Goal: Navigation & Orientation: Understand site structure

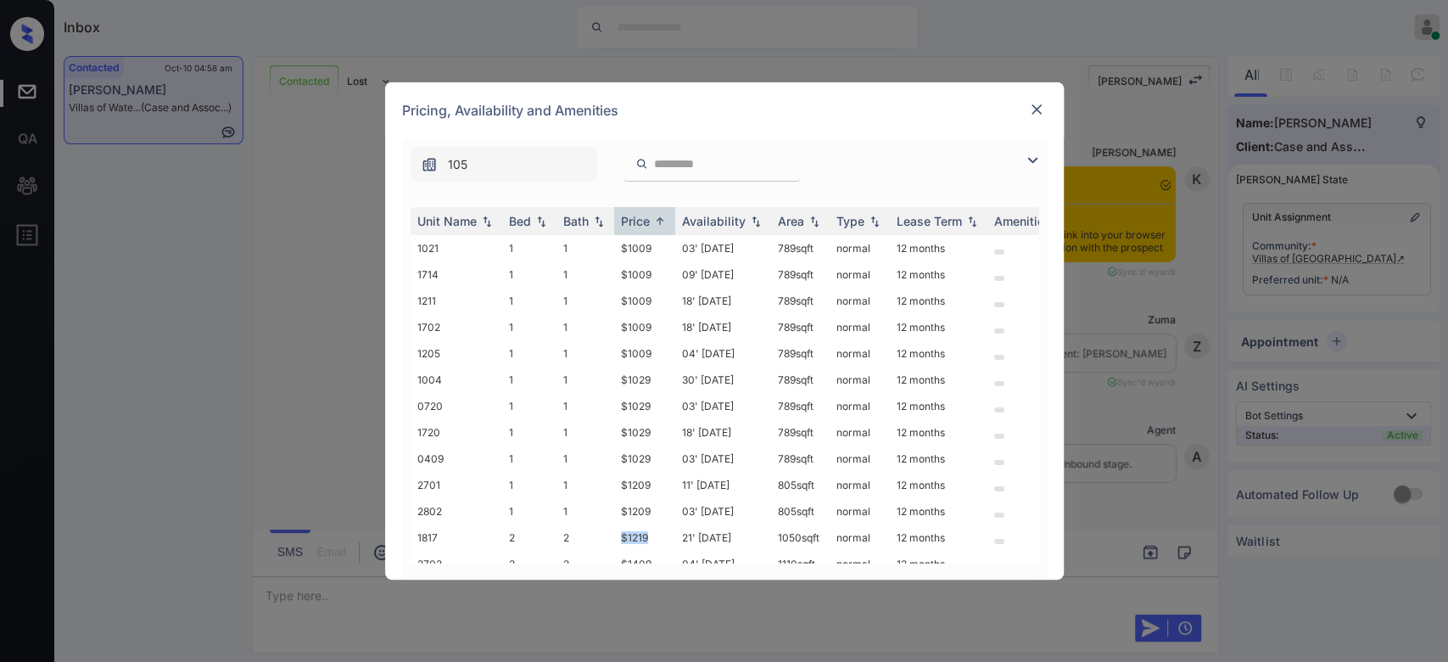
scroll to position [26, 0]
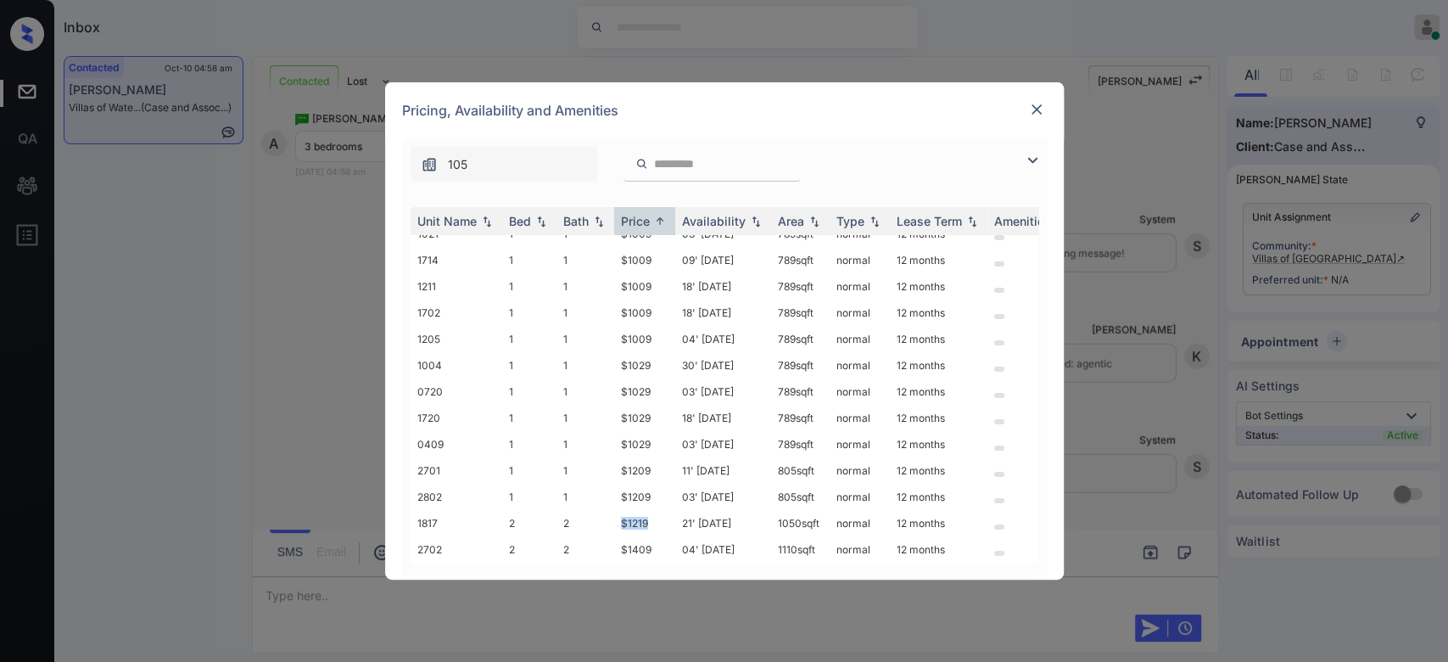
click at [1040, 104] on img at bounding box center [1036, 109] width 17 height 17
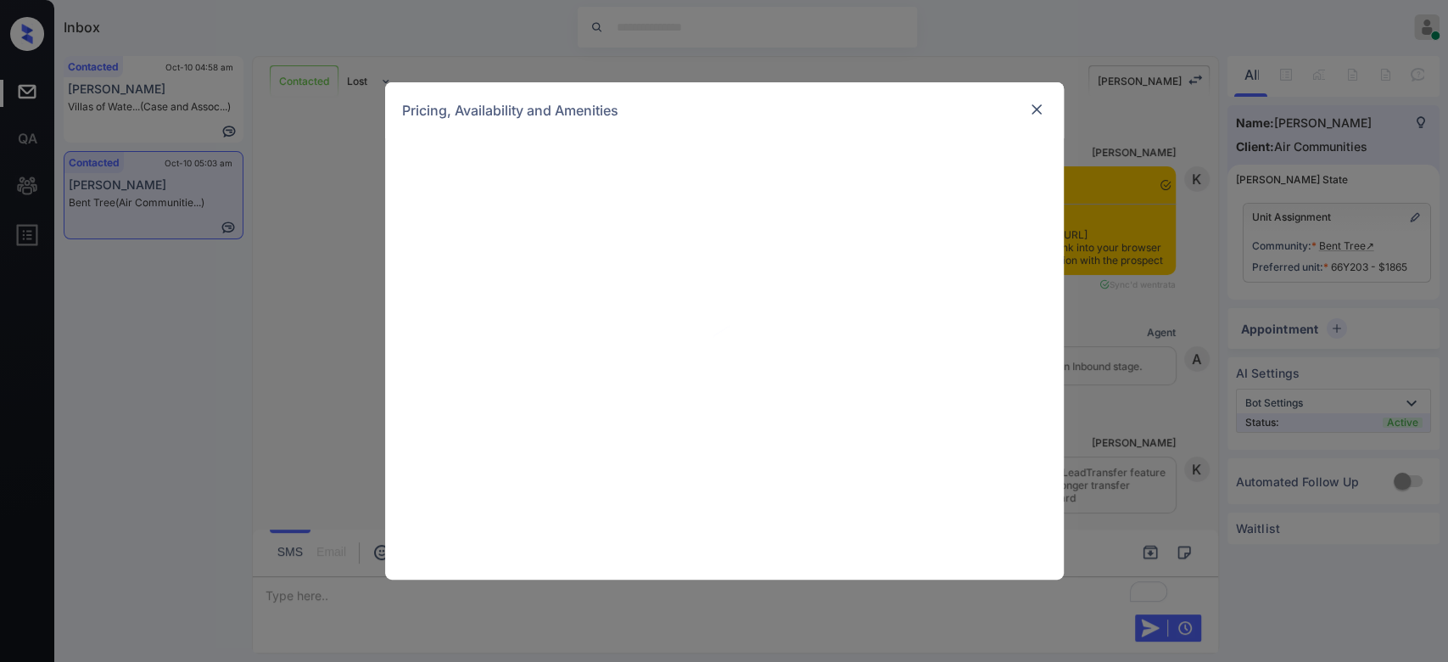
scroll to position [1711, 0]
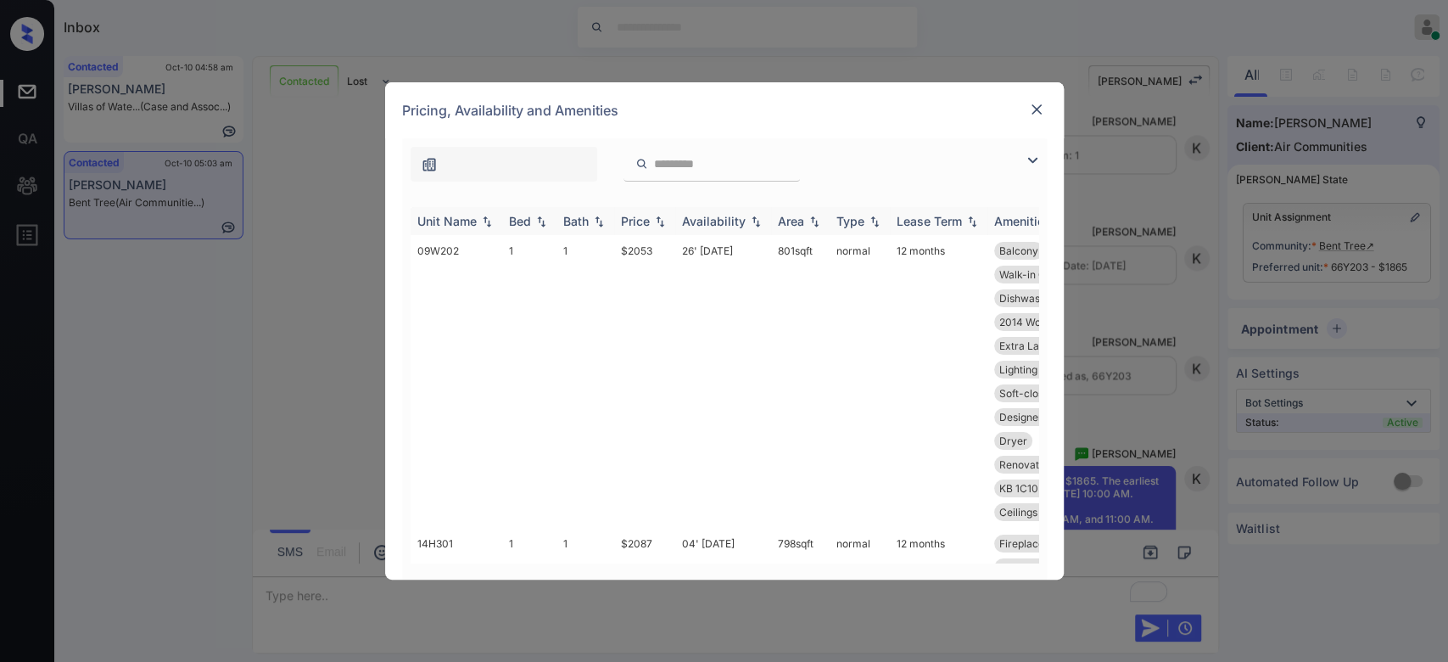
click at [632, 216] on div "Price" at bounding box center [635, 221] width 29 height 14
click at [1034, 110] on img at bounding box center [1036, 109] width 17 height 17
